Goal: Entertainment & Leisure: Consume media (video, audio)

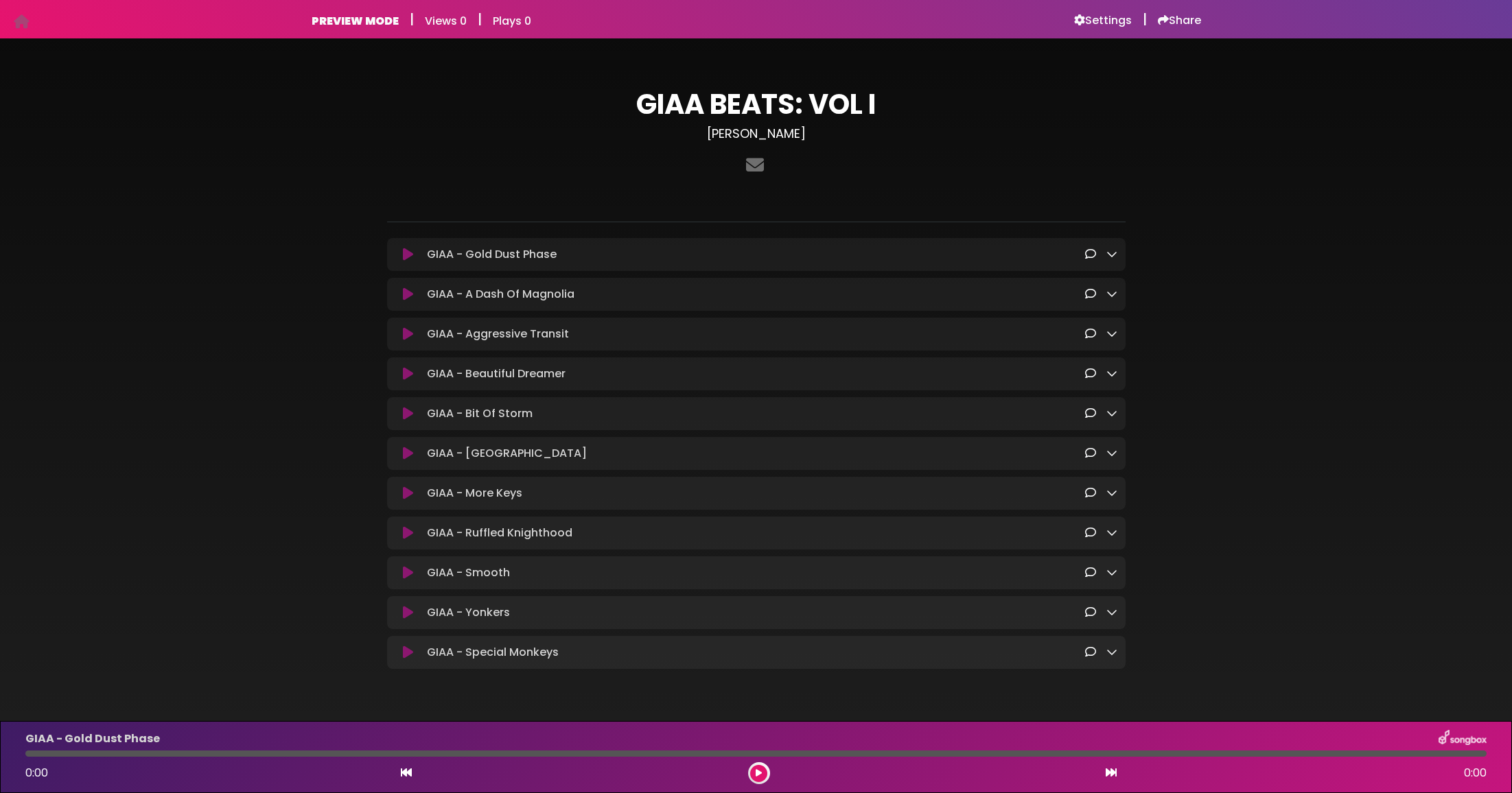
click at [808, 138] on h3 "ayoola-daramola" at bounding box center [757, 134] width 739 height 15
click at [404, 260] on div "GIAA - Gold Dust Phase Loading Track..." at bounding box center [757, 255] width 722 height 17
click at [409, 260] on icon at bounding box center [408, 255] width 10 height 14
click at [409, 255] on icon at bounding box center [408, 255] width 10 height 14
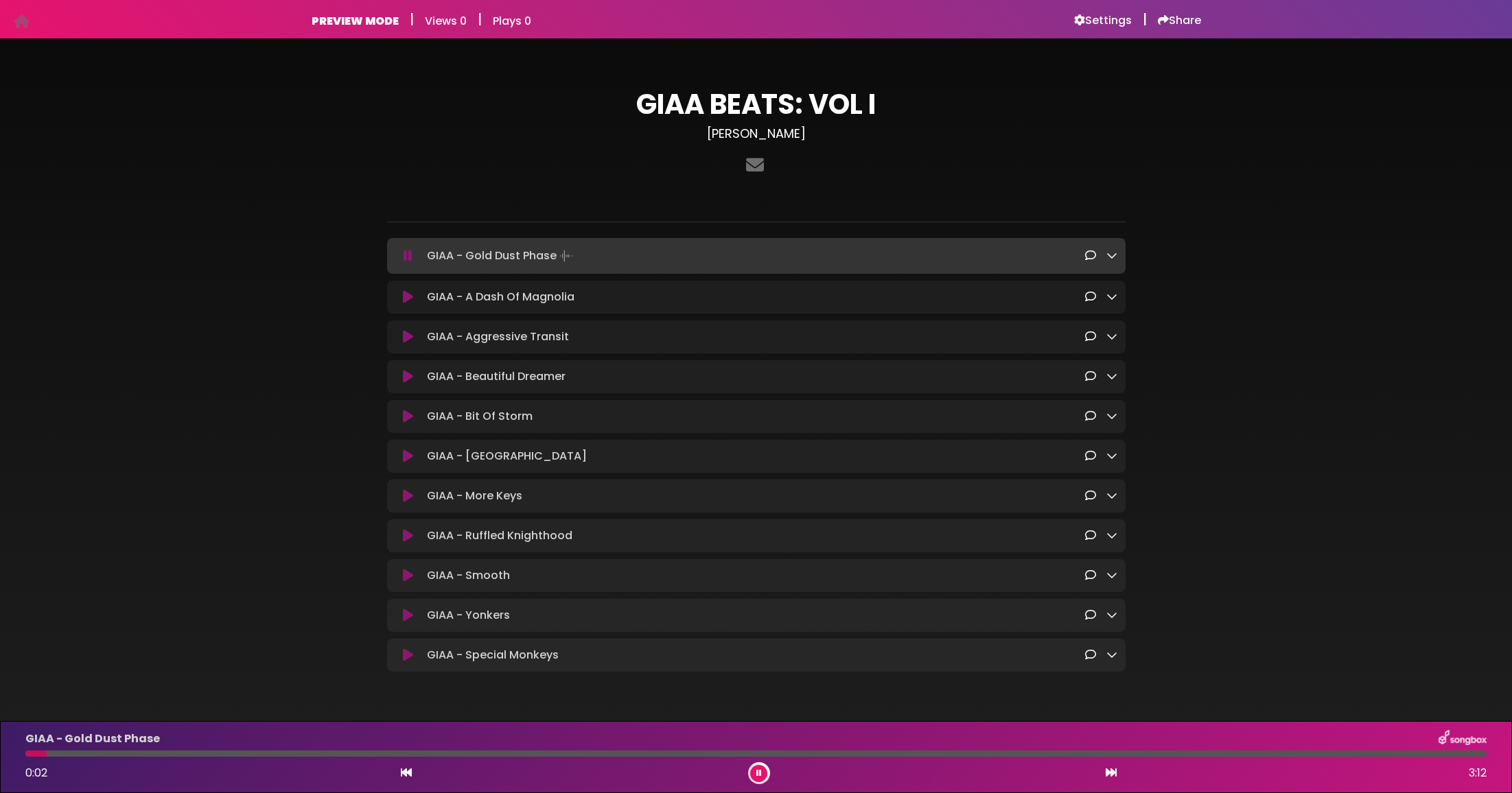
click at [409, 255] on icon at bounding box center [408, 256] width 9 height 14
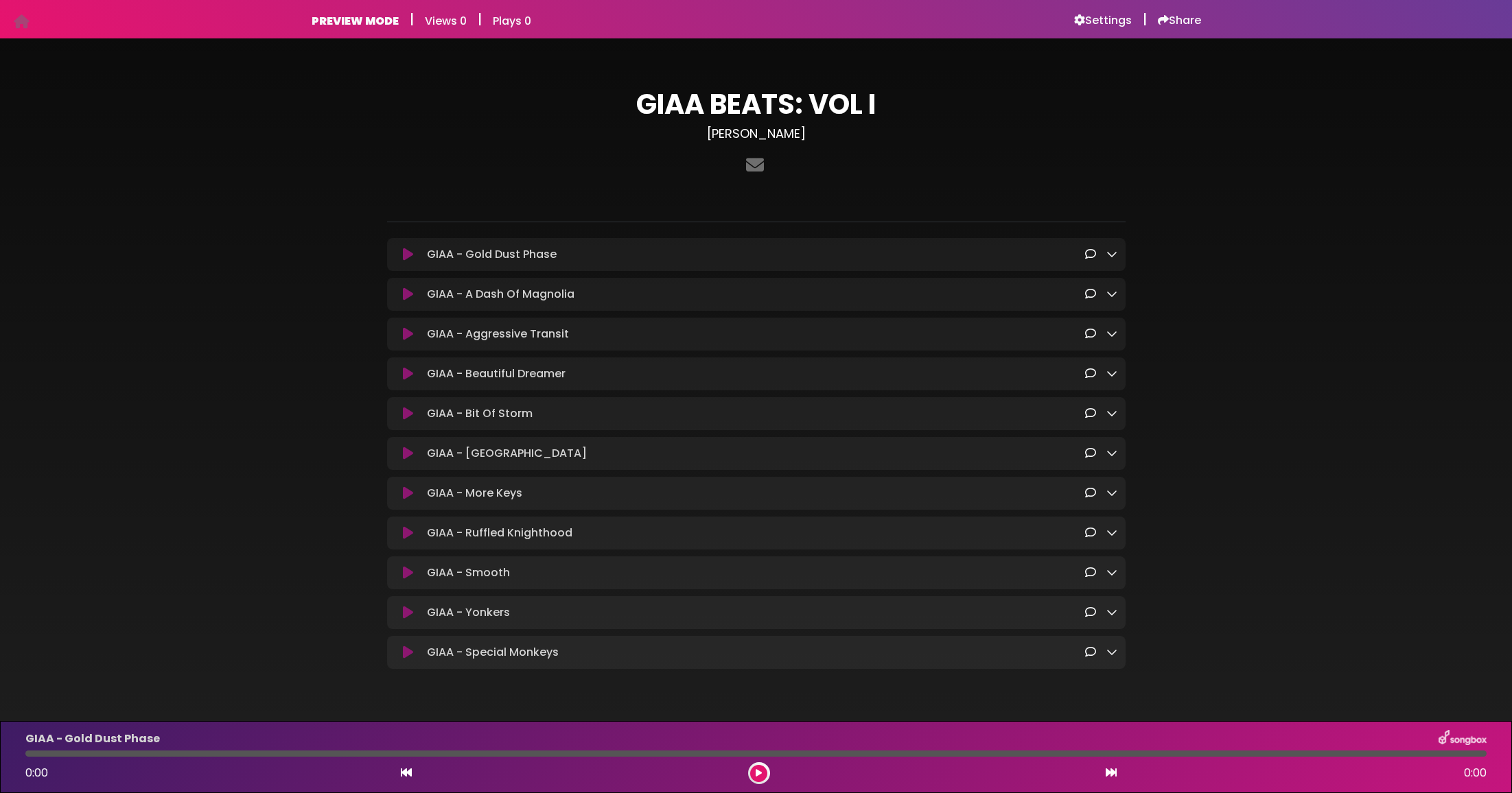
click at [762, 137] on h3 "ayoola-daramola" at bounding box center [757, 134] width 739 height 15
click at [1098, 23] on h6 "Settings" at bounding box center [1103, 21] width 58 height 14
click at [1085, 20] on h6 "Settings" at bounding box center [1103, 21] width 58 height 14
click at [1095, 22] on h6 "Settings" at bounding box center [1103, 21] width 58 height 14
click at [1099, 21] on h6 "Settings" at bounding box center [1103, 21] width 58 height 14
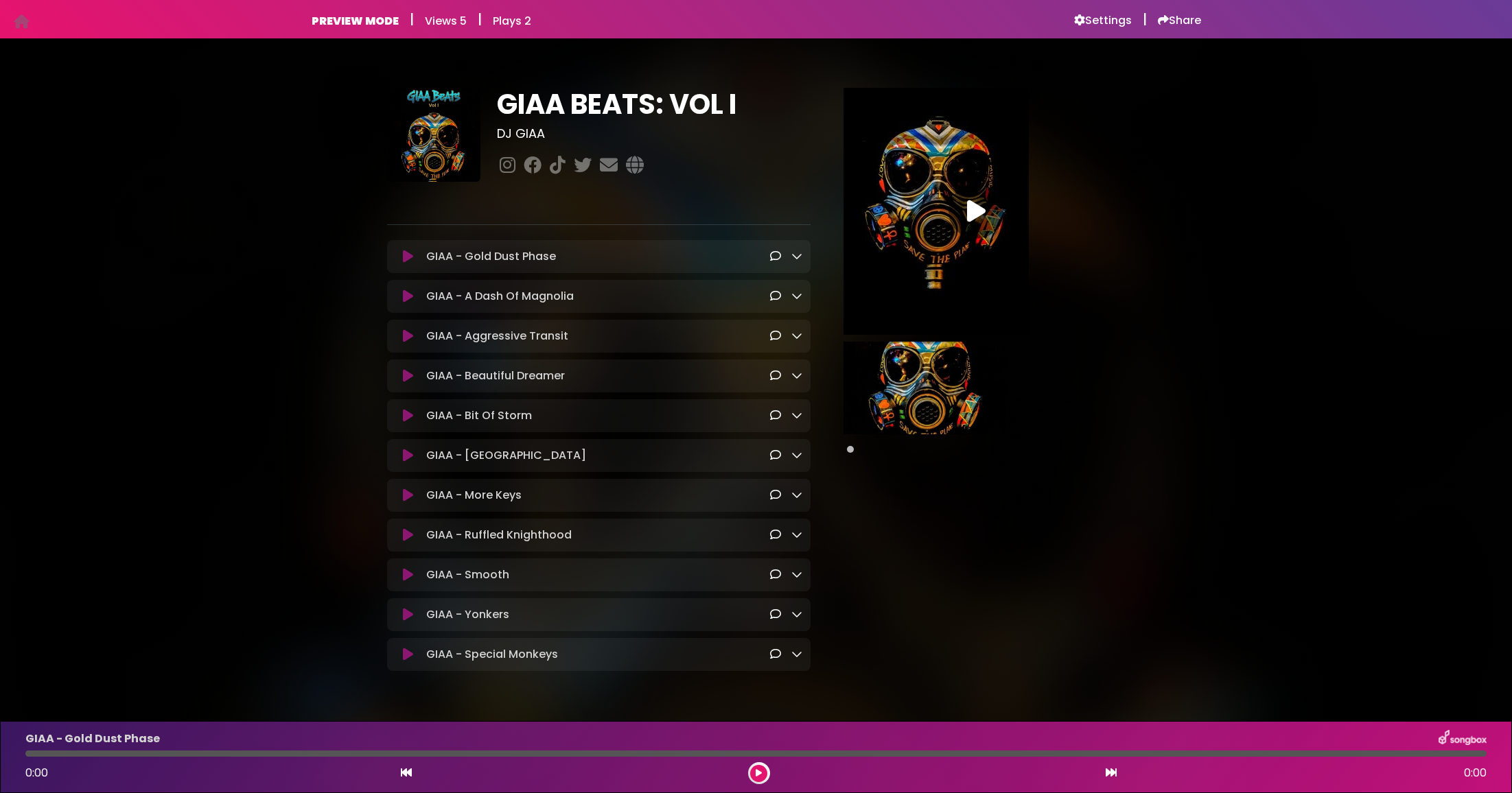
click at [443, 22] on h6 "Views 5" at bounding box center [445, 21] width 42 height 13
click at [518, 20] on h6 "Plays 2" at bounding box center [512, 21] width 39 height 13
